Goal: Use online tool/utility: Use online tool/utility

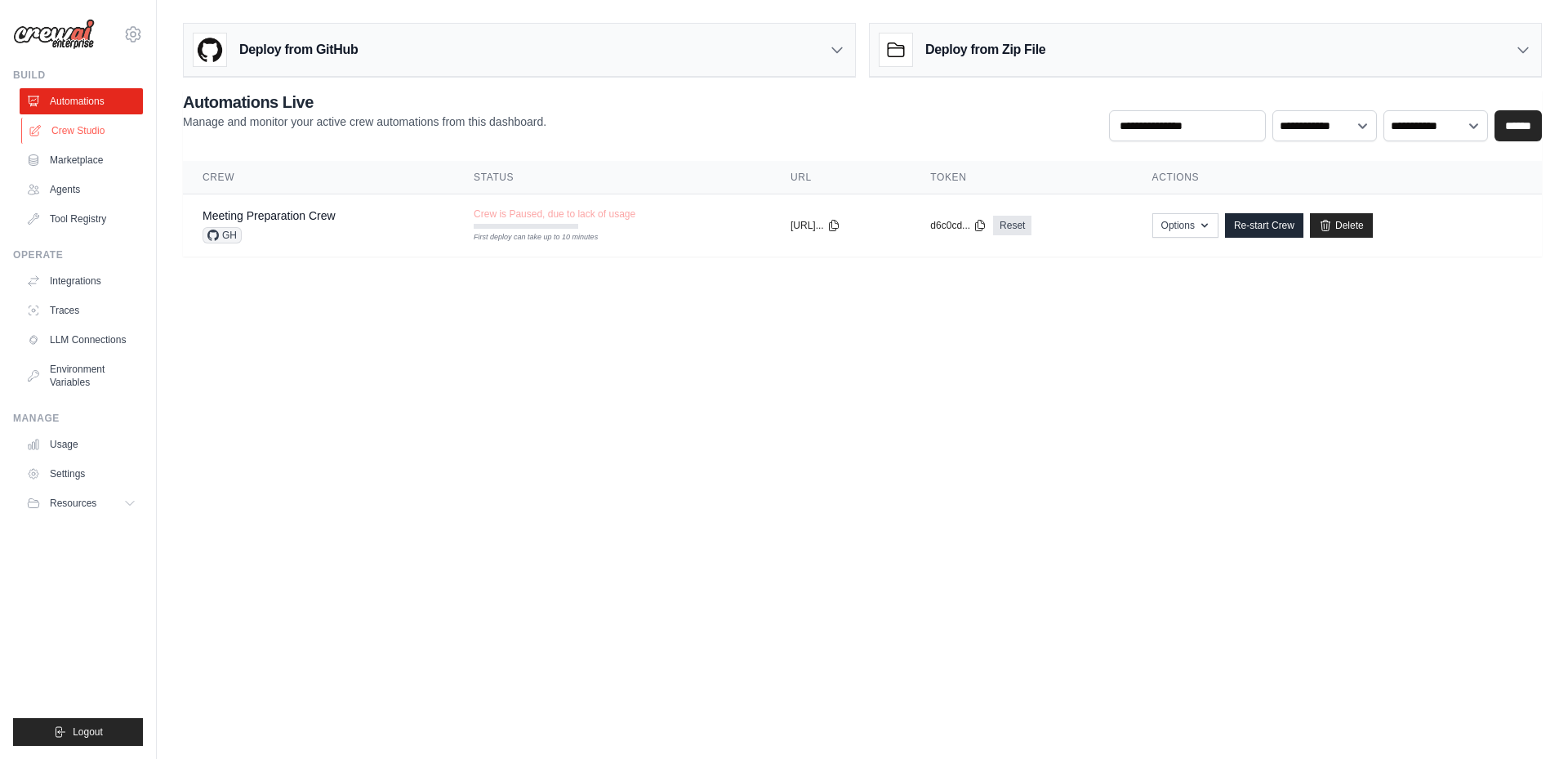
click at [91, 132] on link "Crew Studio" at bounding box center [83, 130] width 123 height 26
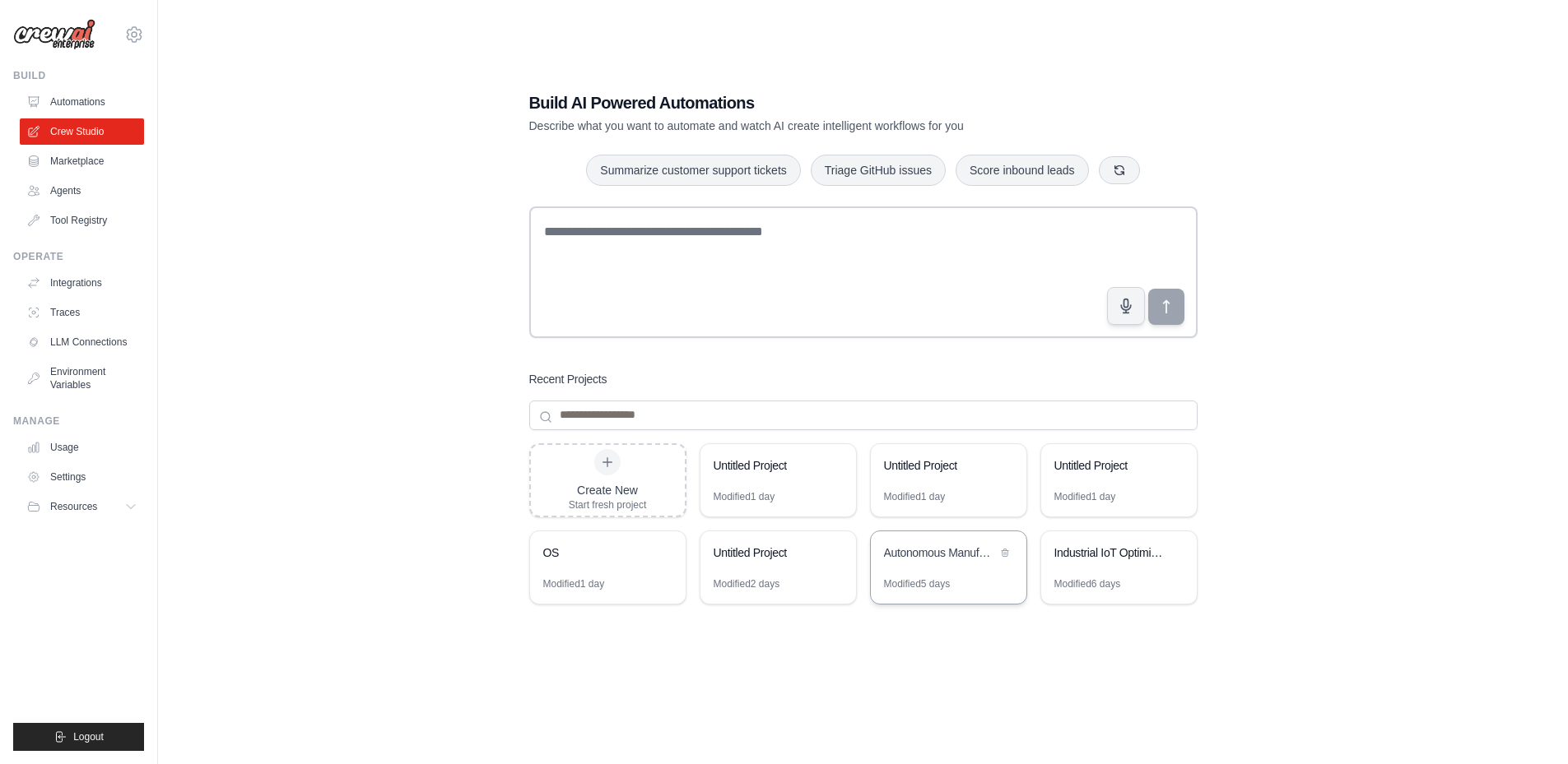
click at [923, 570] on div "Autonomous Manufacturing Intelligence System" at bounding box center [948, 554] width 156 height 46
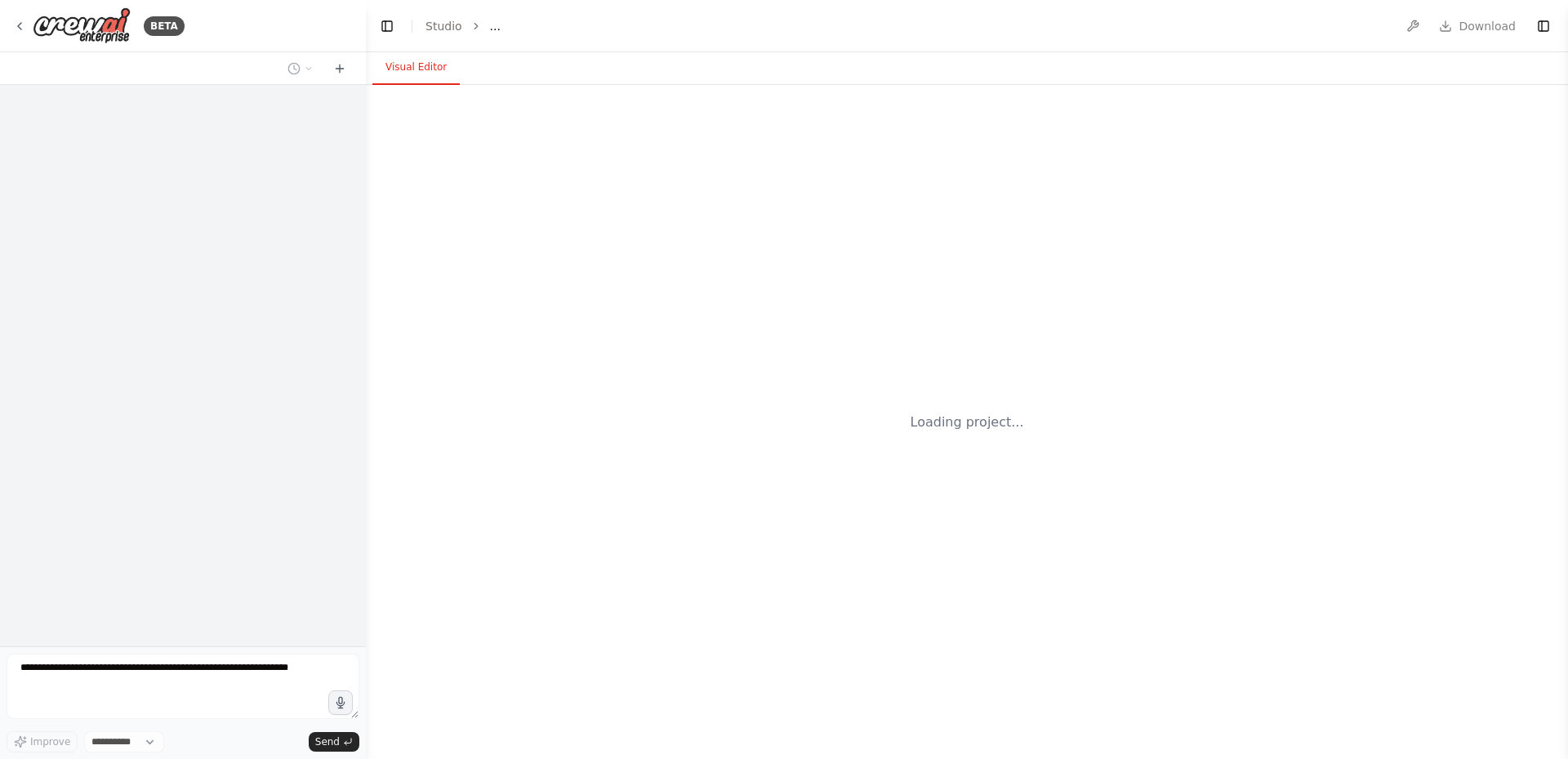
select select "****"
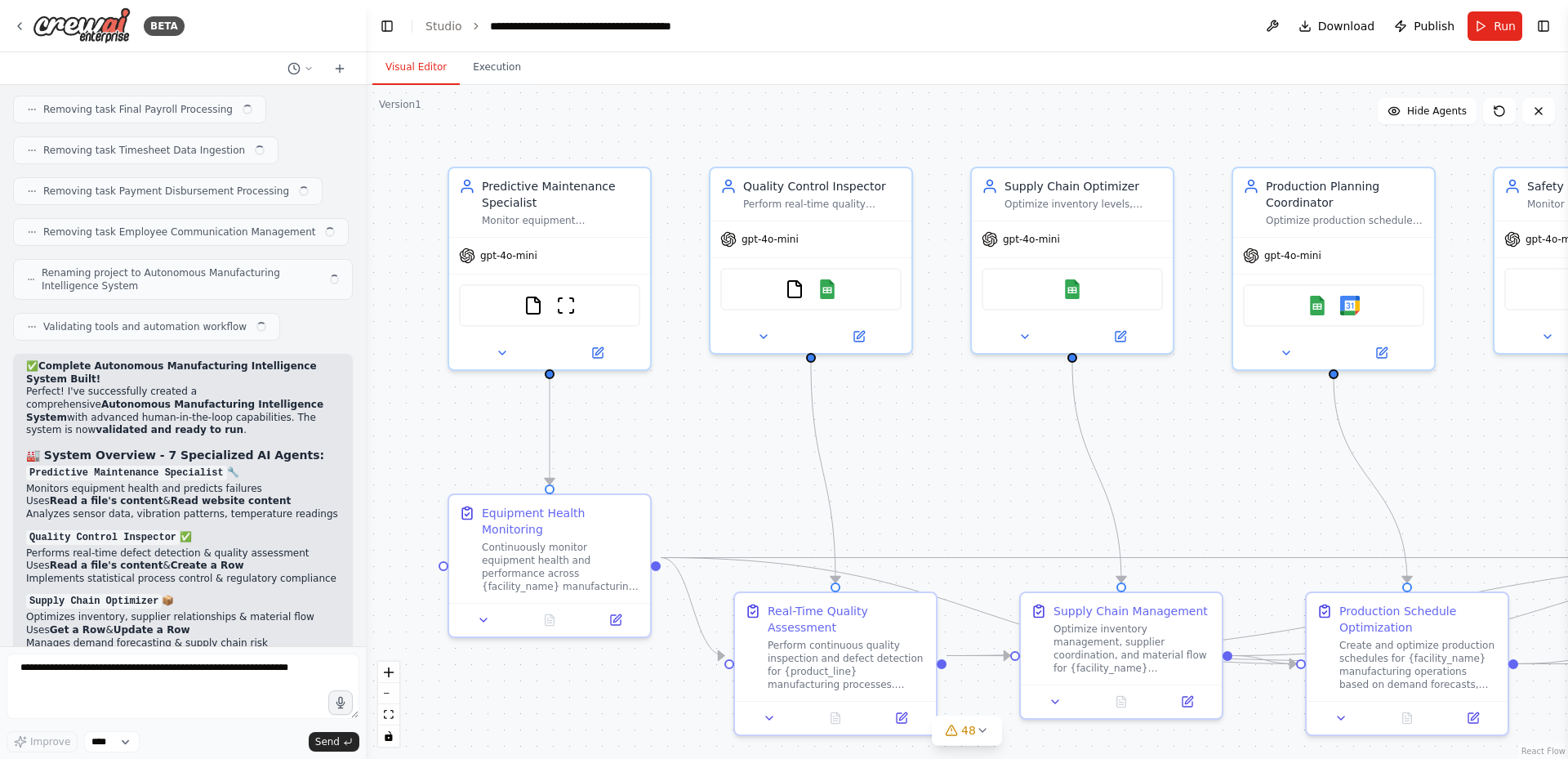
scroll to position [21694, 0]
